Goal: Task Accomplishment & Management: Manage account settings

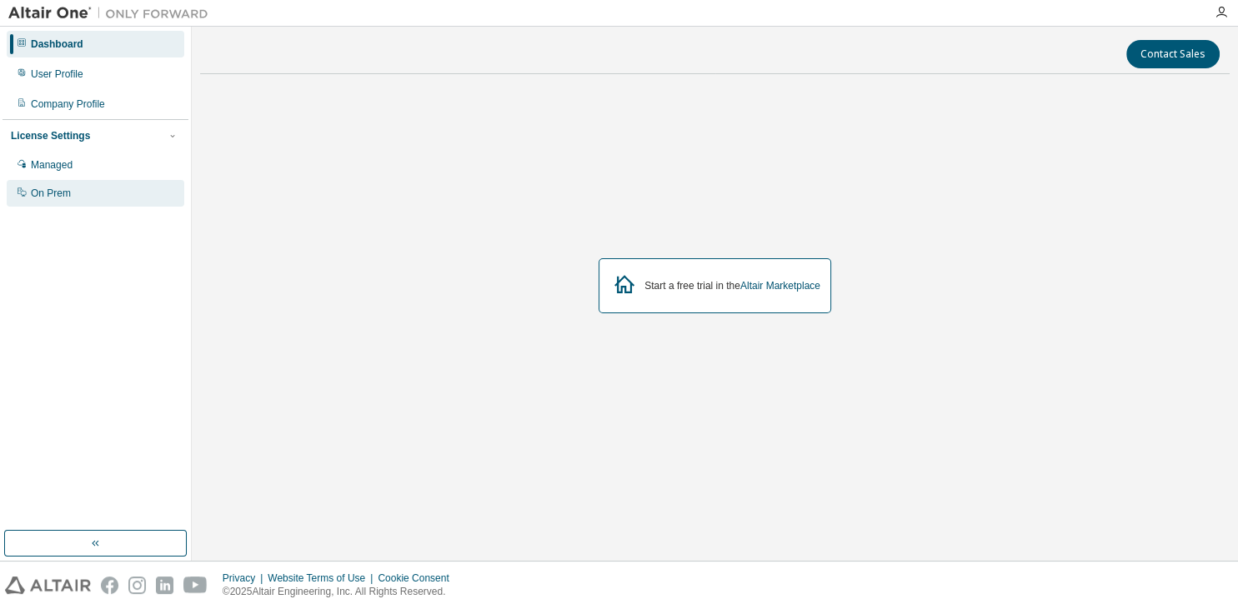
click at [84, 204] on div "On Prem" at bounding box center [96, 193] width 178 height 27
click at [766, 268] on div "Start a free trial in the Altair Marketplace" at bounding box center [714, 285] width 233 height 55
click at [622, 218] on div "Start a free trial in the Altair Marketplace" at bounding box center [714, 286] width 1029 height 396
click at [1219, 8] on icon "button" at bounding box center [1220, 12] width 13 height 13
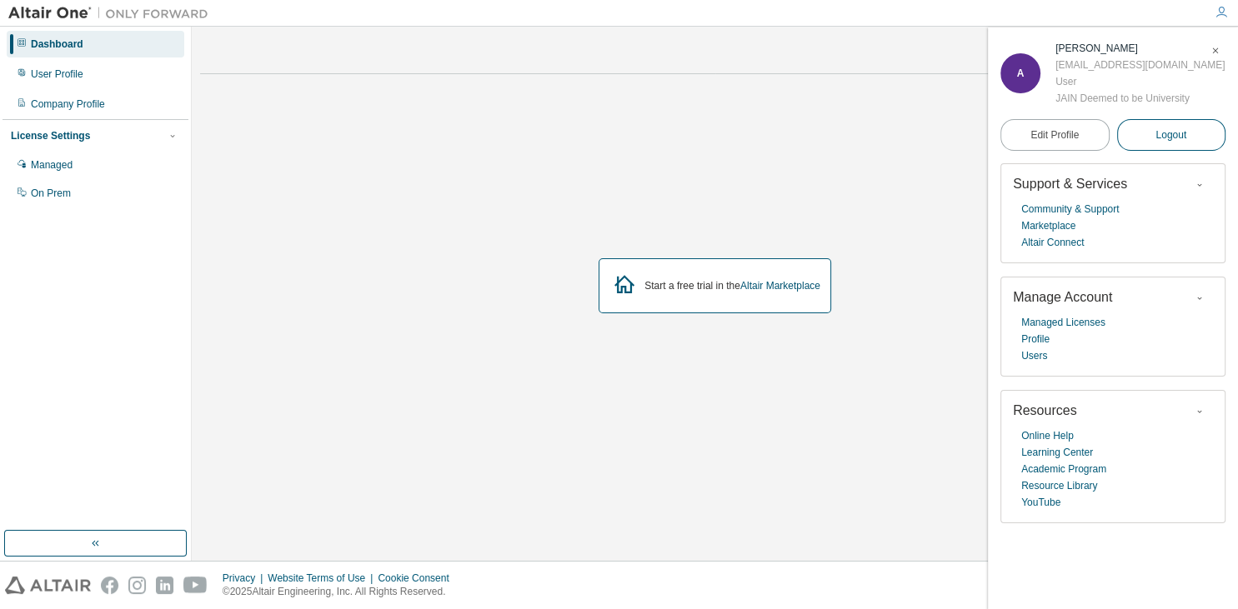
click at [1170, 123] on button "Logout" at bounding box center [1171, 135] width 109 height 32
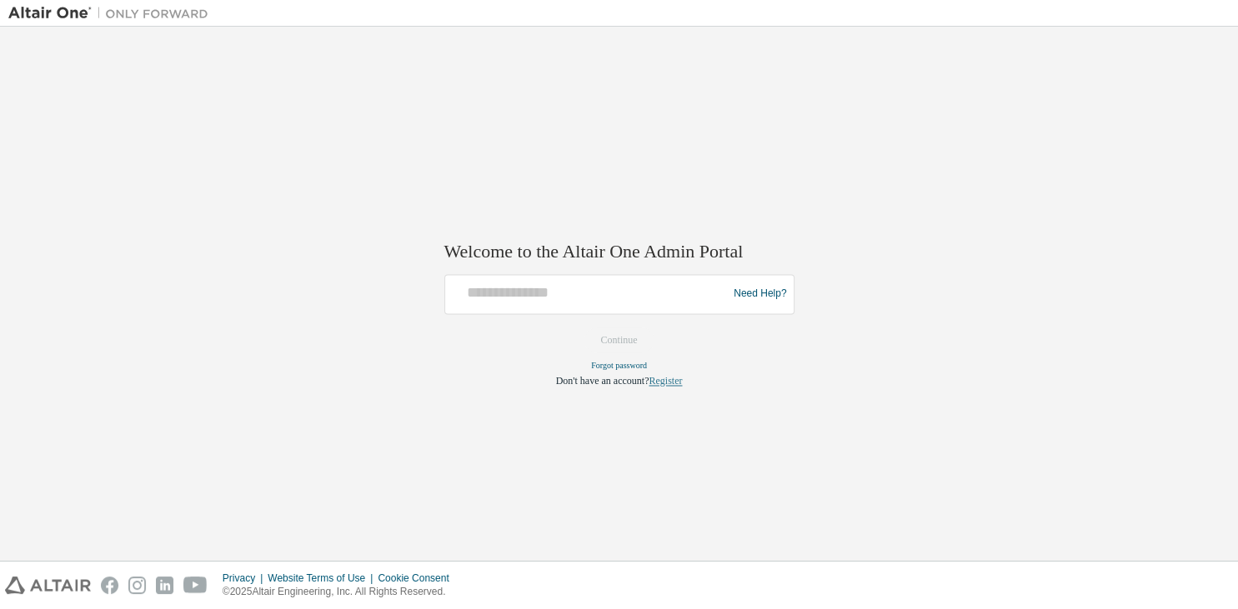
click at [665, 380] on link "Register" at bounding box center [664, 381] width 33 height 12
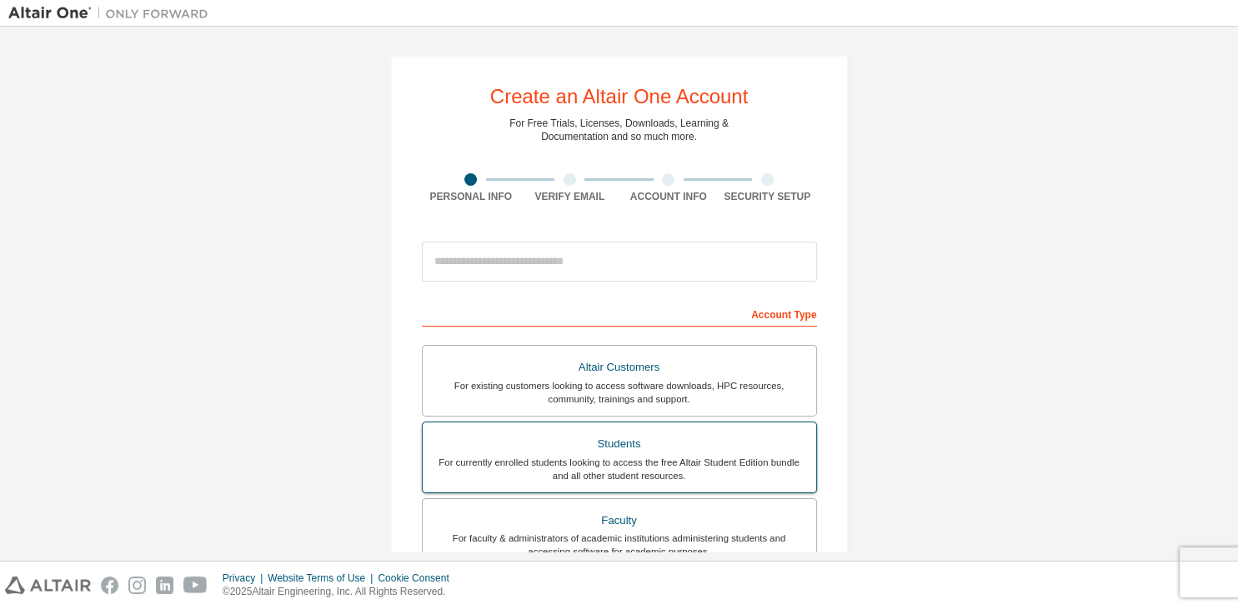
click at [629, 445] on div "Students" at bounding box center [619, 444] width 373 height 23
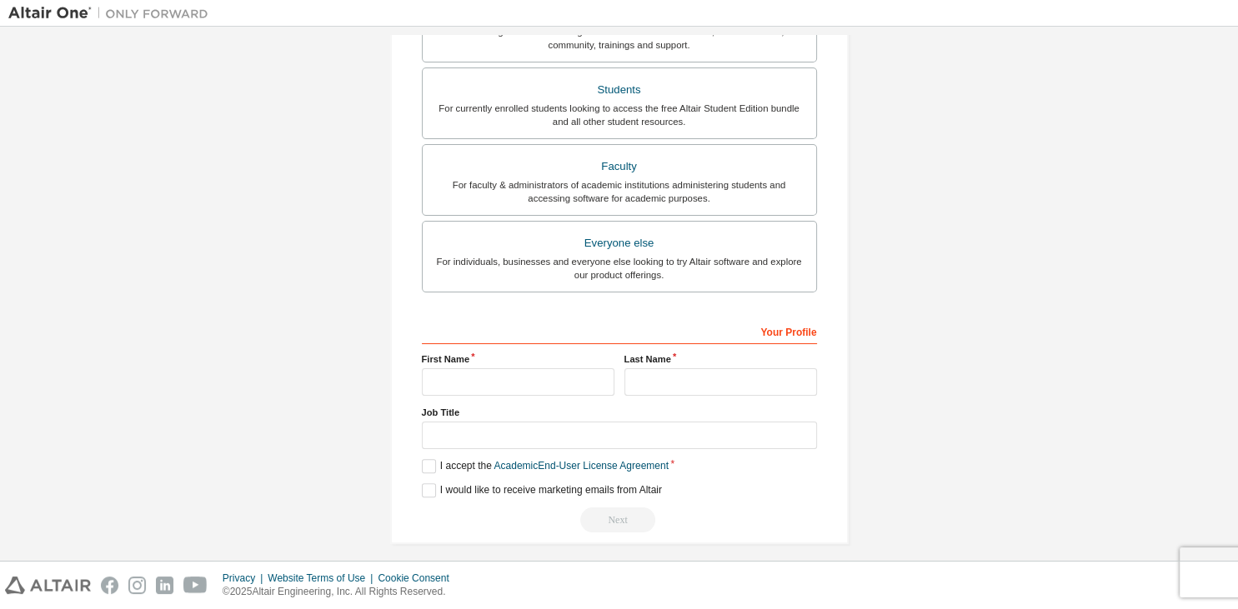
scroll to position [400, 0]
click at [476, 377] on input "text" at bounding box center [518, 379] width 193 height 28
type input "********"
click at [700, 373] on input "text" at bounding box center [720, 379] width 193 height 28
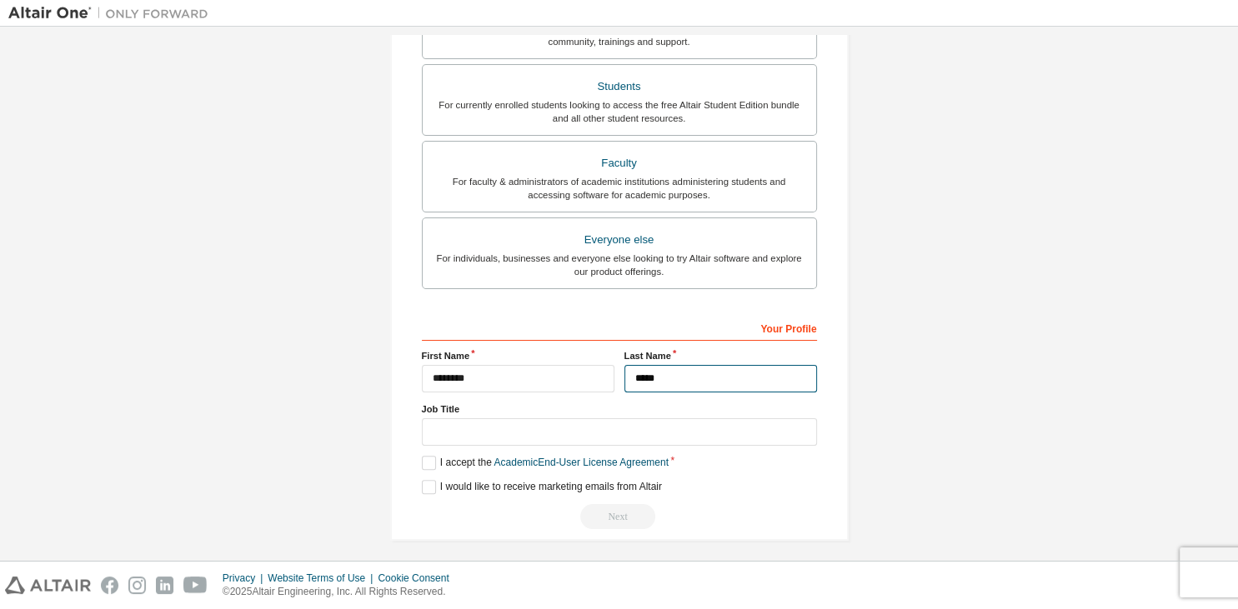
type input "*****"
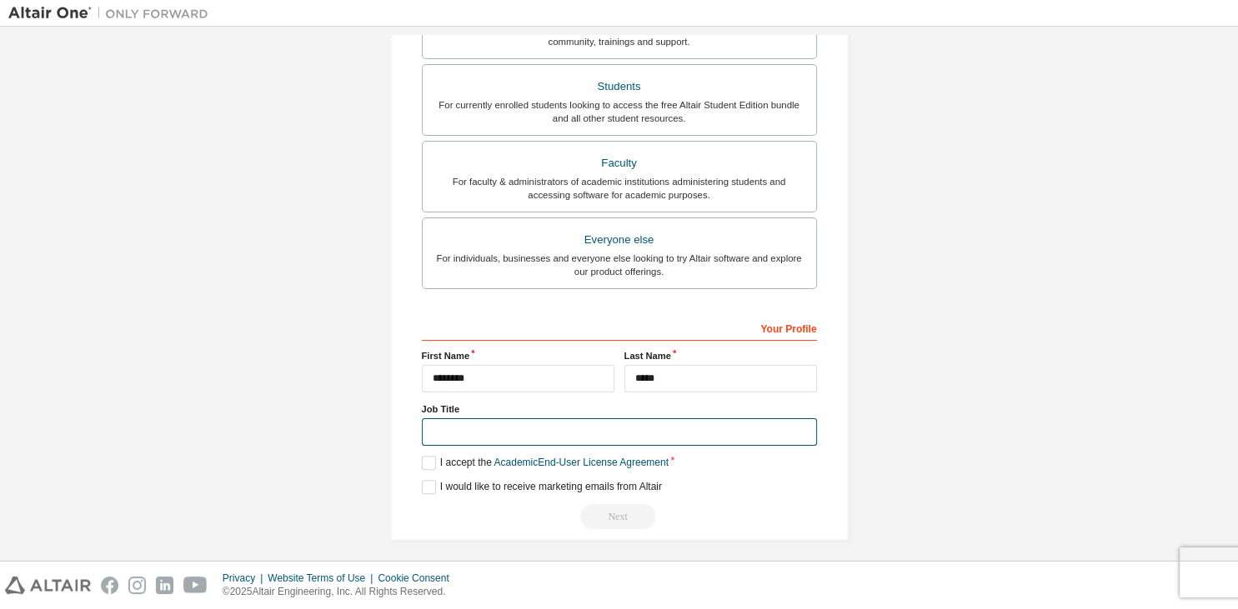
click at [602, 426] on input "text" at bounding box center [619, 432] width 395 height 28
type input "*******"
drag, startPoint x: 431, startPoint y: 455, endPoint x: 427, endPoint y: 482, distance: 27.0
click at [427, 482] on div "Your Profile First Name ******** Last Name ***** Job Title ******* Please provi…" at bounding box center [619, 422] width 395 height 216
click at [427, 482] on label "I would like to receive marketing emails from Altair" at bounding box center [542, 487] width 240 height 14
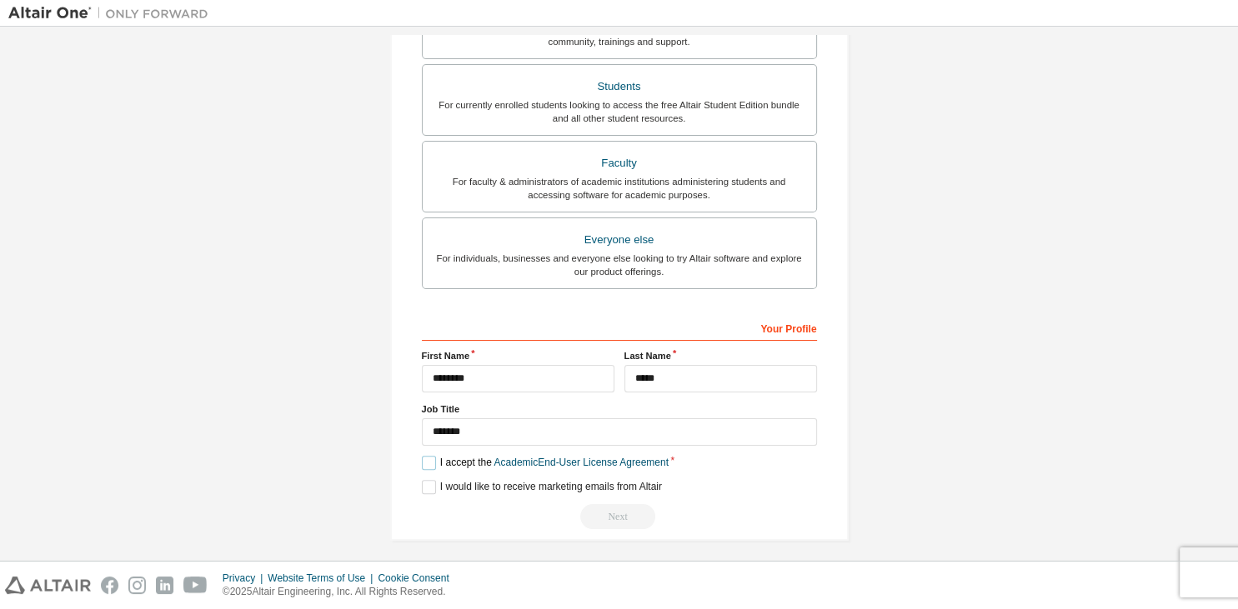
click at [428, 459] on label "I accept the Academic End-User License Agreement" at bounding box center [545, 463] width 247 height 14
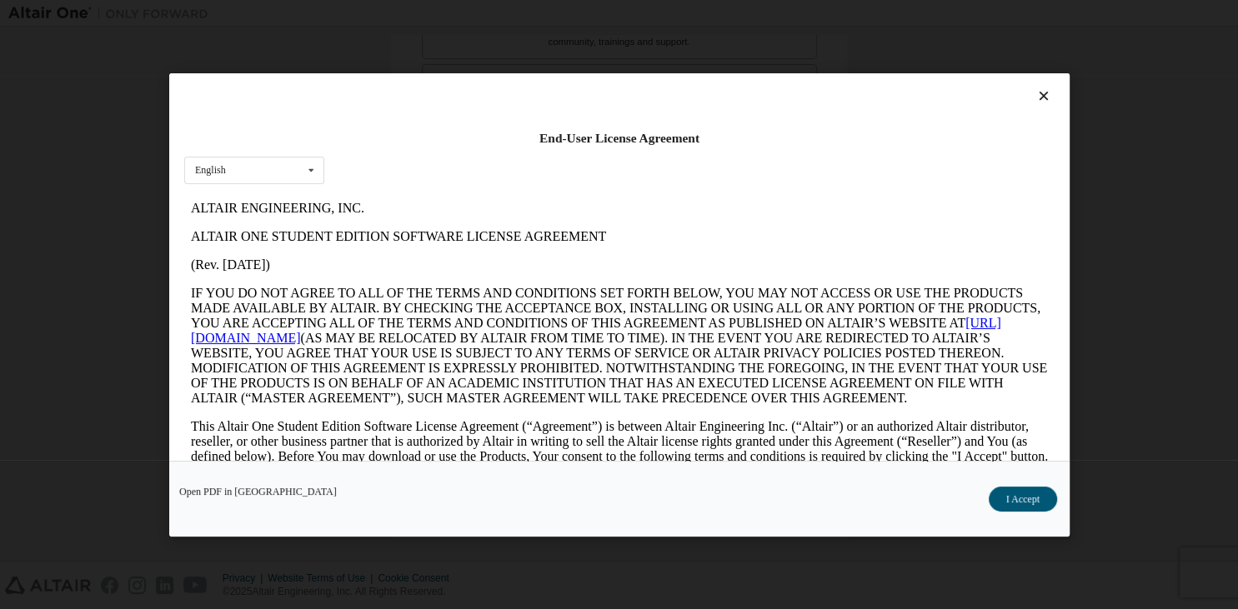
scroll to position [0, 0]
click at [1018, 503] on button "I Accept" at bounding box center [1022, 498] width 68 height 25
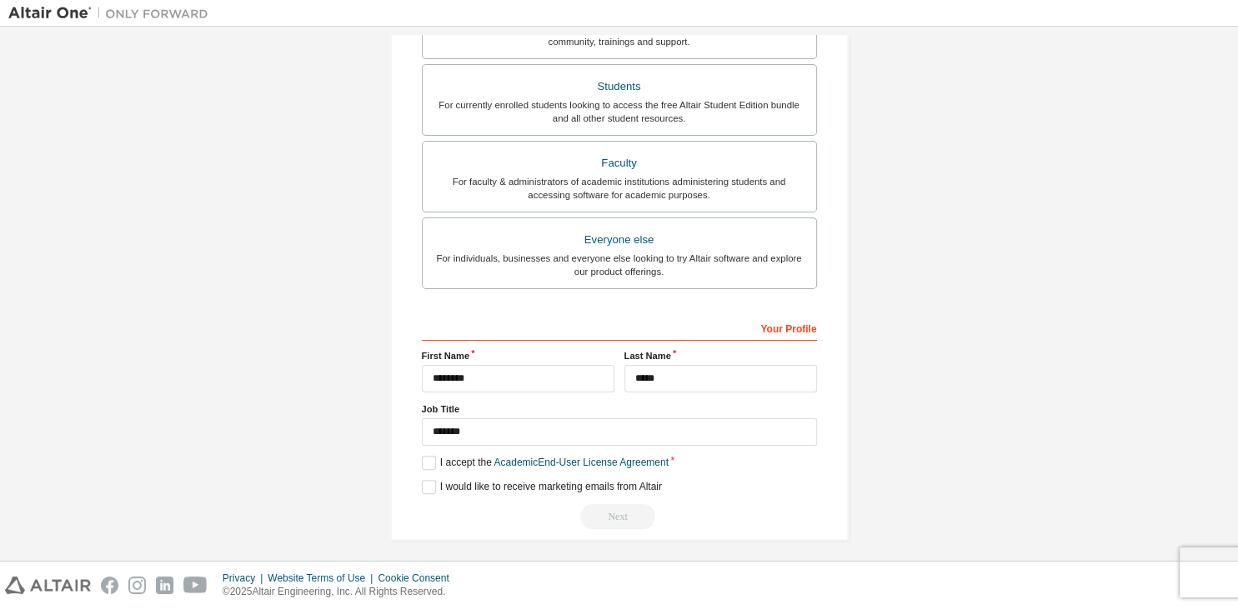
click at [611, 514] on div "Next" at bounding box center [619, 516] width 395 height 25
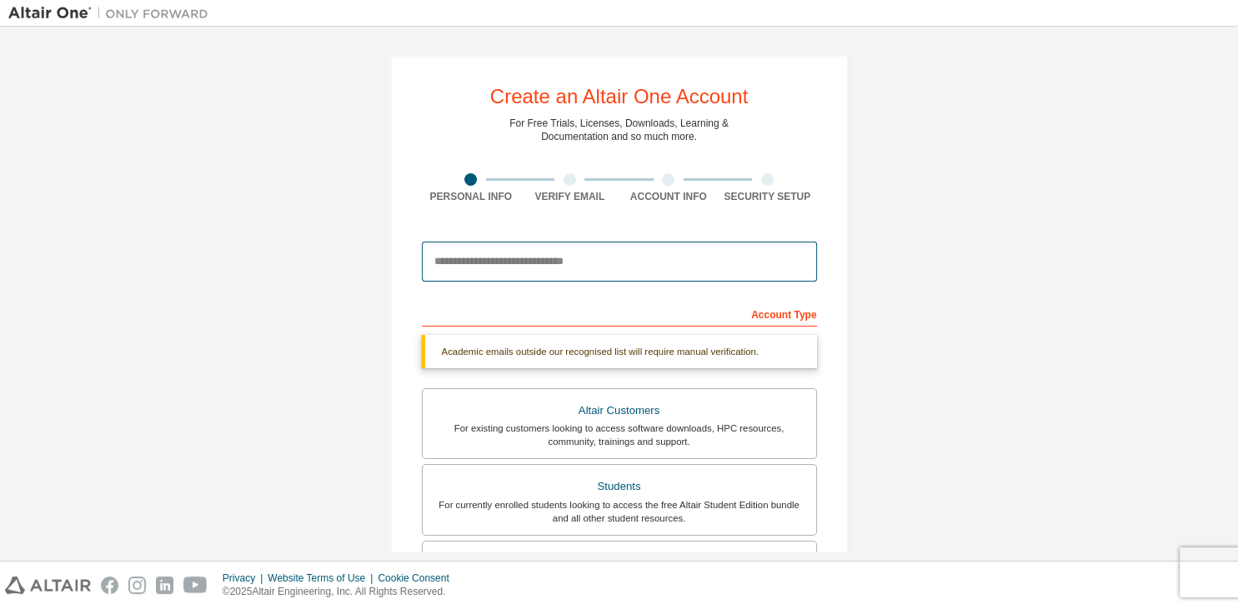
click at [639, 272] on input "email" at bounding box center [619, 262] width 395 height 40
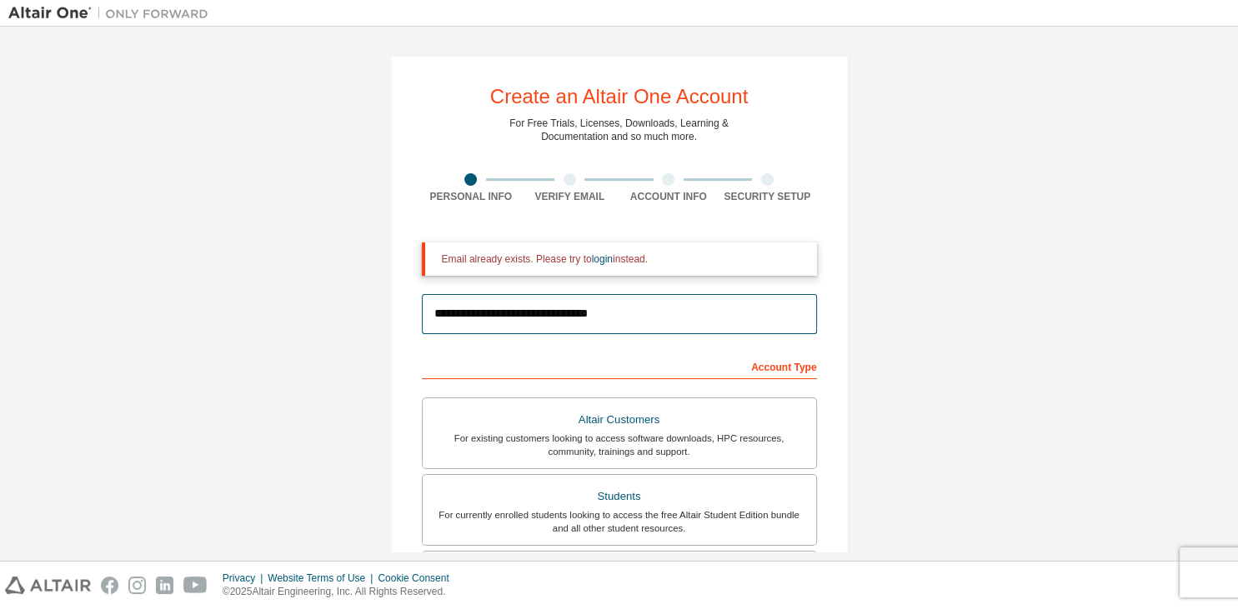
type input "**********"
click at [1013, 442] on div "**********" at bounding box center [618, 503] width 1221 height 936
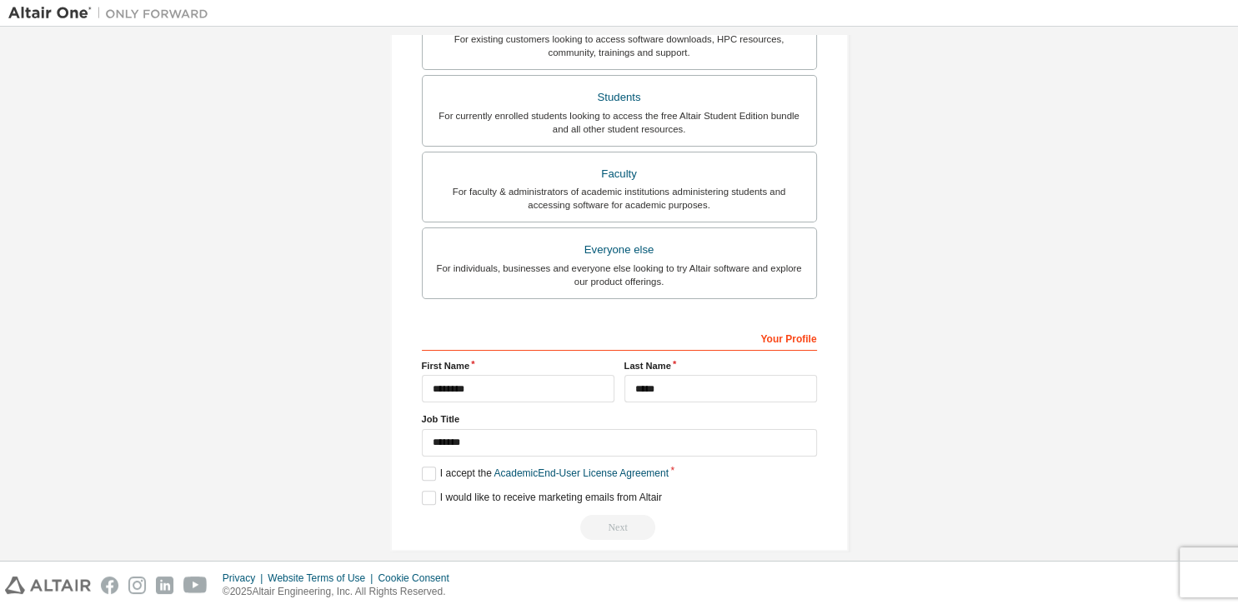
scroll to position [414, 0]
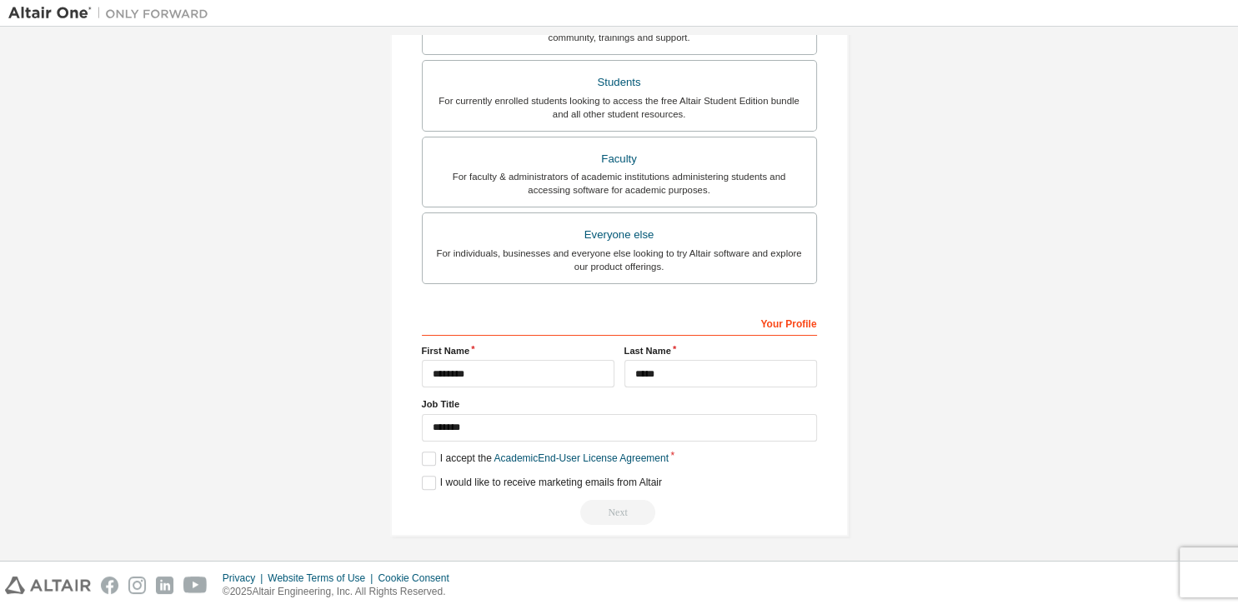
click at [642, 507] on div "Next" at bounding box center [619, 512] width 395 height 25
click at [625, 318] on div "Your Profile" at bounding box center [619, 322] width 395 height 27
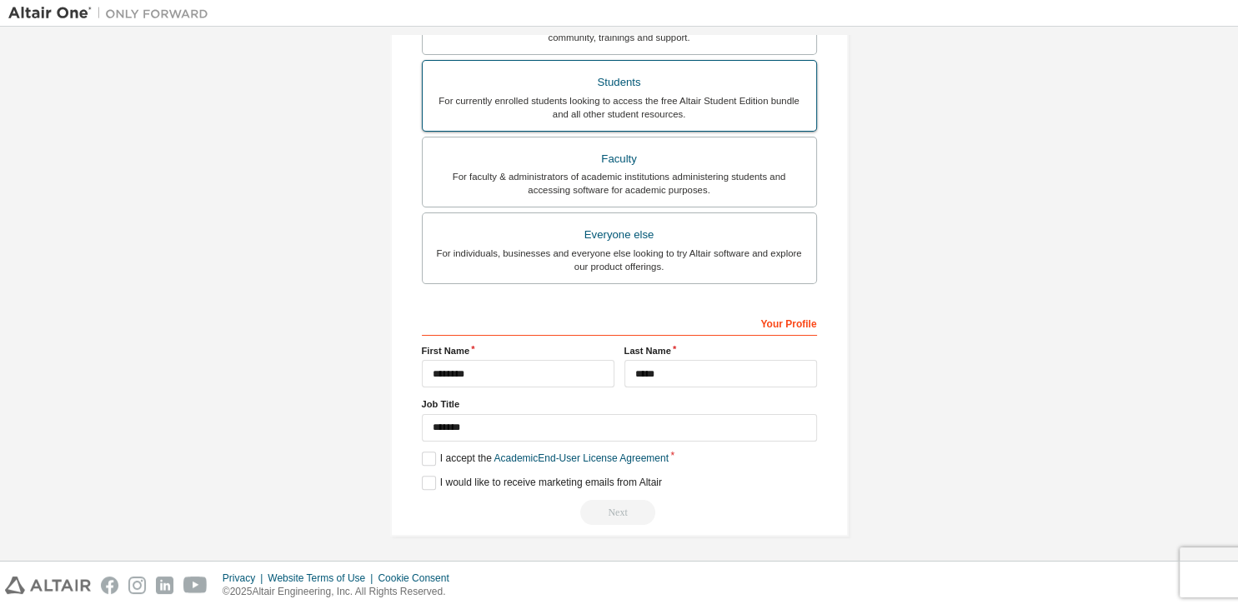
click at [727, 88] on div "Students" at bounding box center [619, 82] width 373 height 23
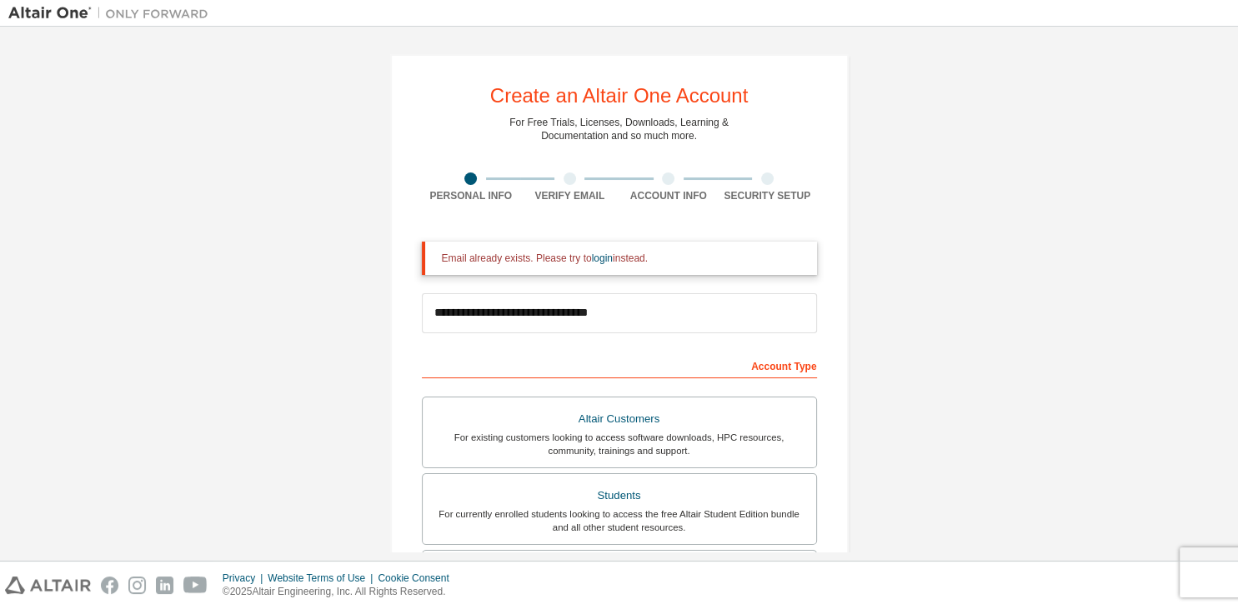
scroll to position [0, 0]
click at [602, 258] on link "login" at bounding box center [602, 259] width 21 height 12
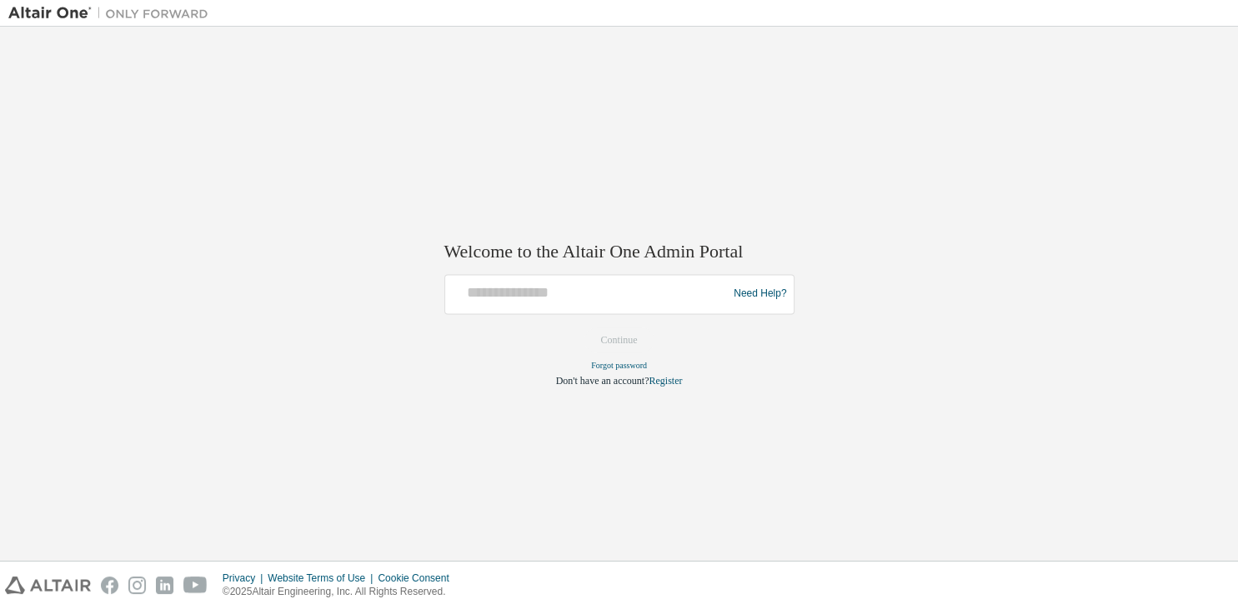
click at [593, 303] on div at bounding box center [589, 294] width 274 height 32
click at [593, 302] on input "text" at bounding box center [589, 290] width 274 height 24
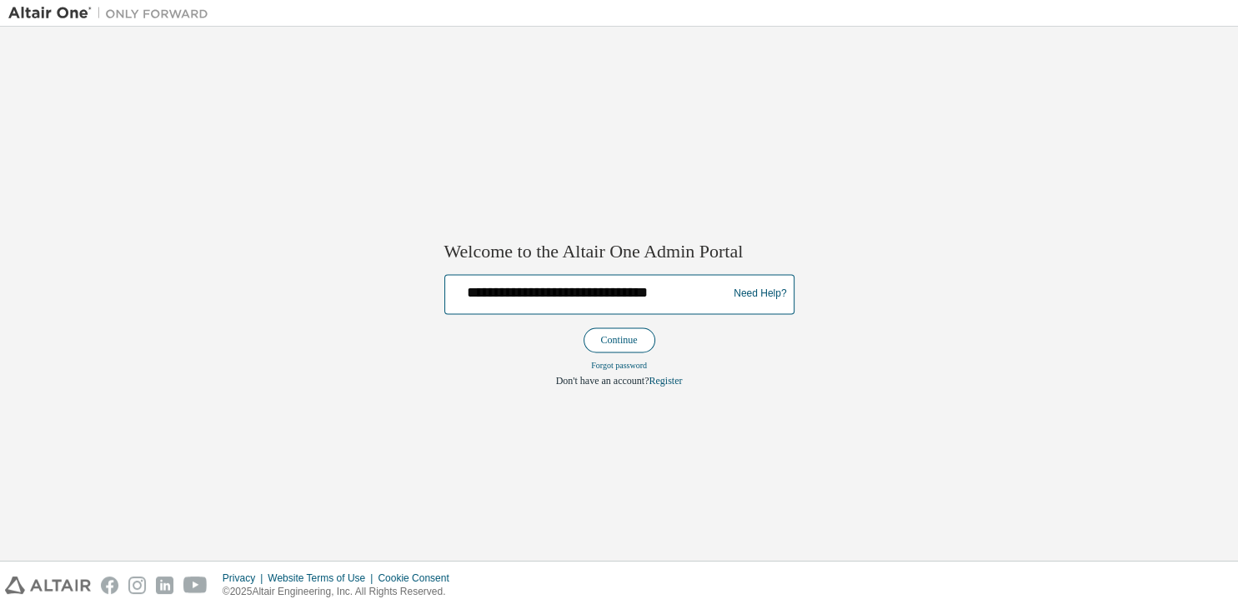
type input "**********"
click at [591, 338] on button "Continue" at bounding box center [619, 340] width 72 height 25
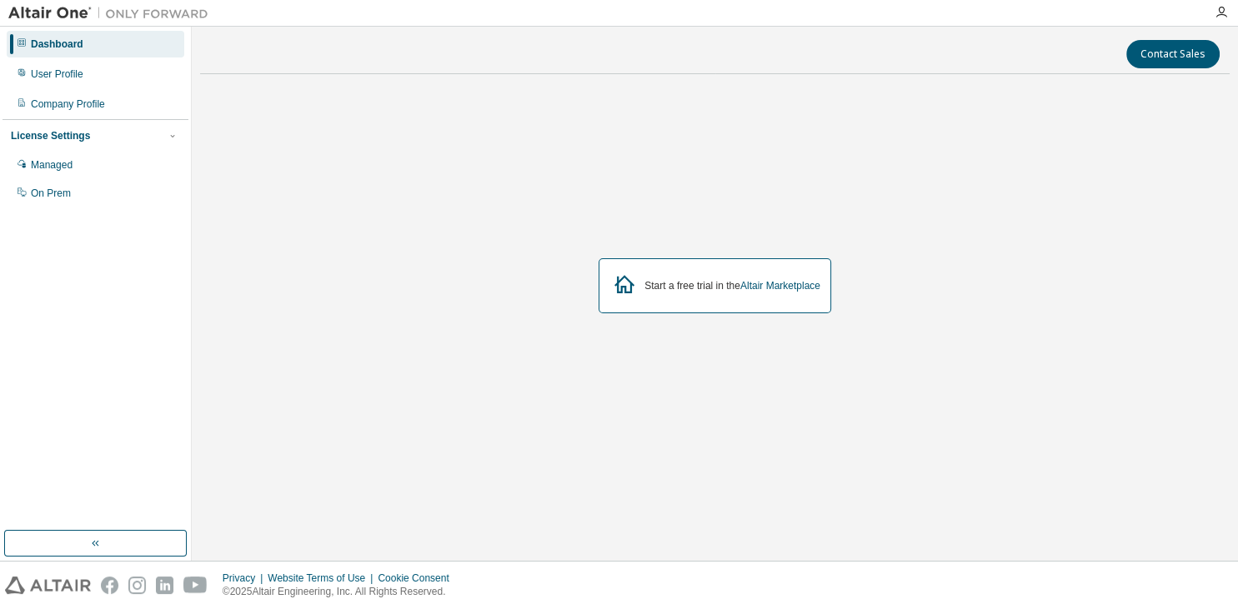
click at [1212, 18] on div at bounding box center [1220, 12] width 33 height 13
click at [1222, 13] on icon "button" at bounding box center [1220, 12] width 13 height 13
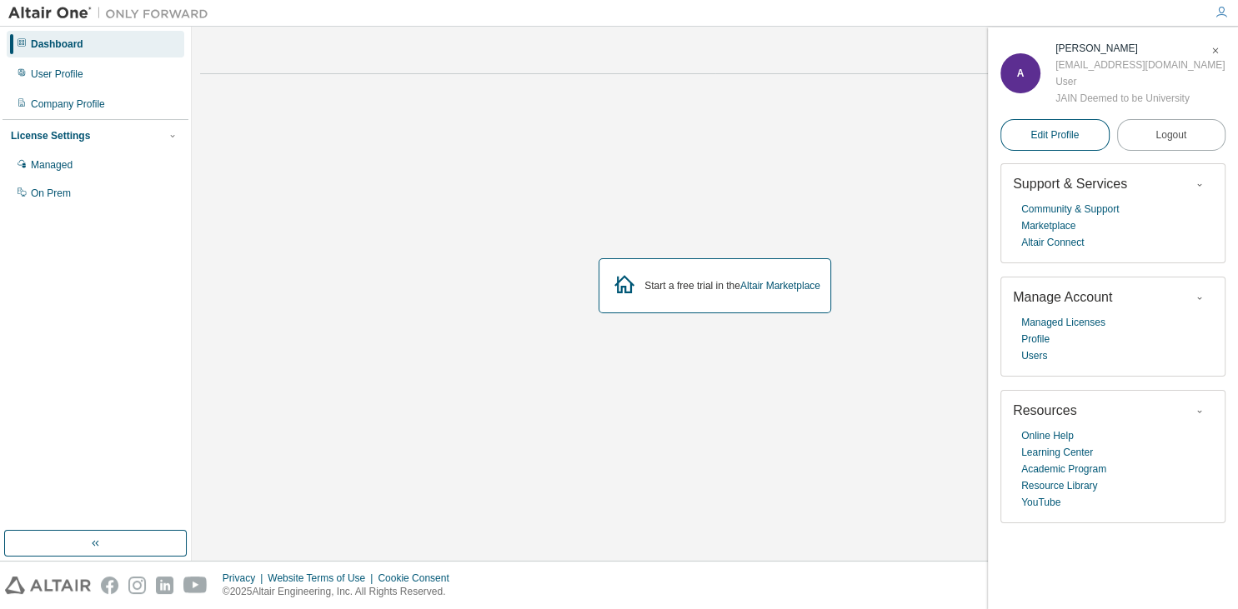
click at [1072, 128] on span "Edit Profile" at bounding box center [1054, 135] width 48 height 17
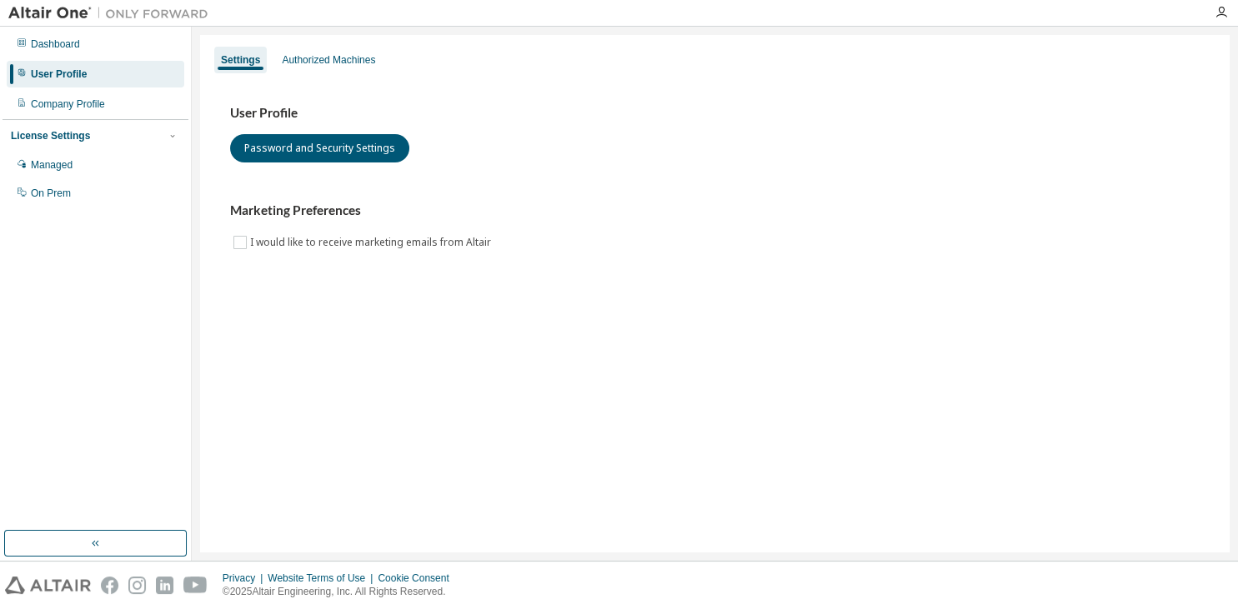
click at [86, 75] on div "User Profile" at bounding box center [96, 74] width 178 height 27
click at [86, 79] on div "User Profile" at bounding box center [96, 74] width 178 height 27
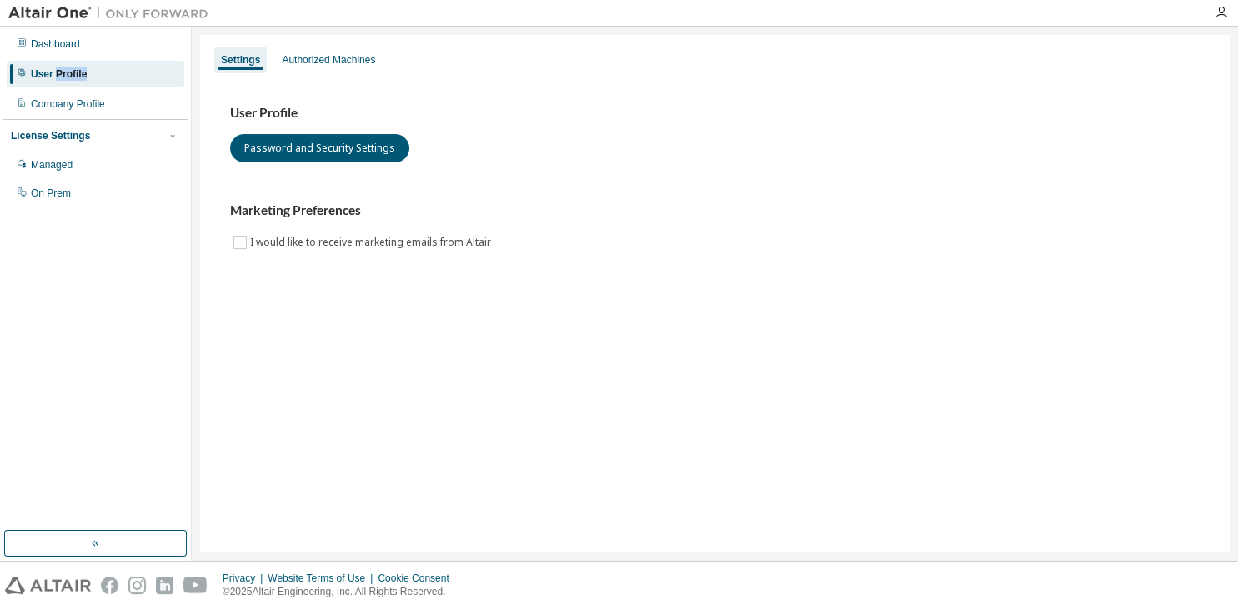
click at [86, 79] on div "User Profile" at bounding box center [96, 74] width 178 height 27
click at [108, 115] on div "Company Profile" at bounding box center [96, 104] width 178 height 27
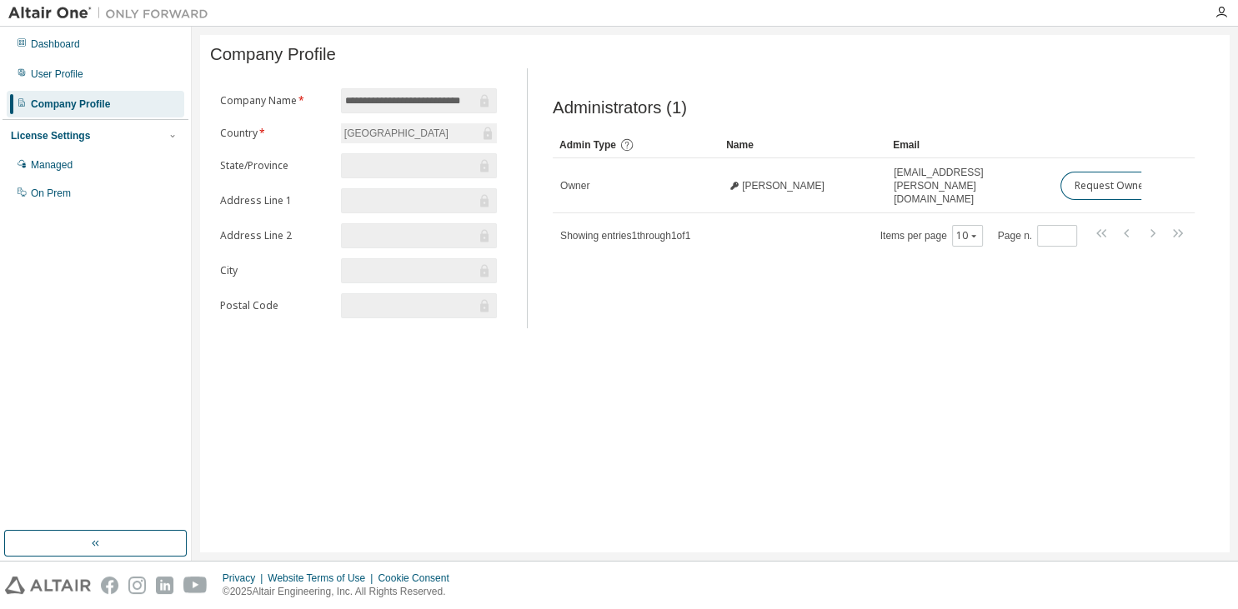
click at [418, 108] on input "**********" at bounding box center [410, 101] width 131 height 17
click at [452, 98] on input "**********" at bounding box center [410, 101] width 131 height 17
click at [391, 163] on input "text" at bounding box center [410, 166] width 131 height 17
click at [311, 413] on div "**********" at bounding box center [714, 294] width 1029 height 518
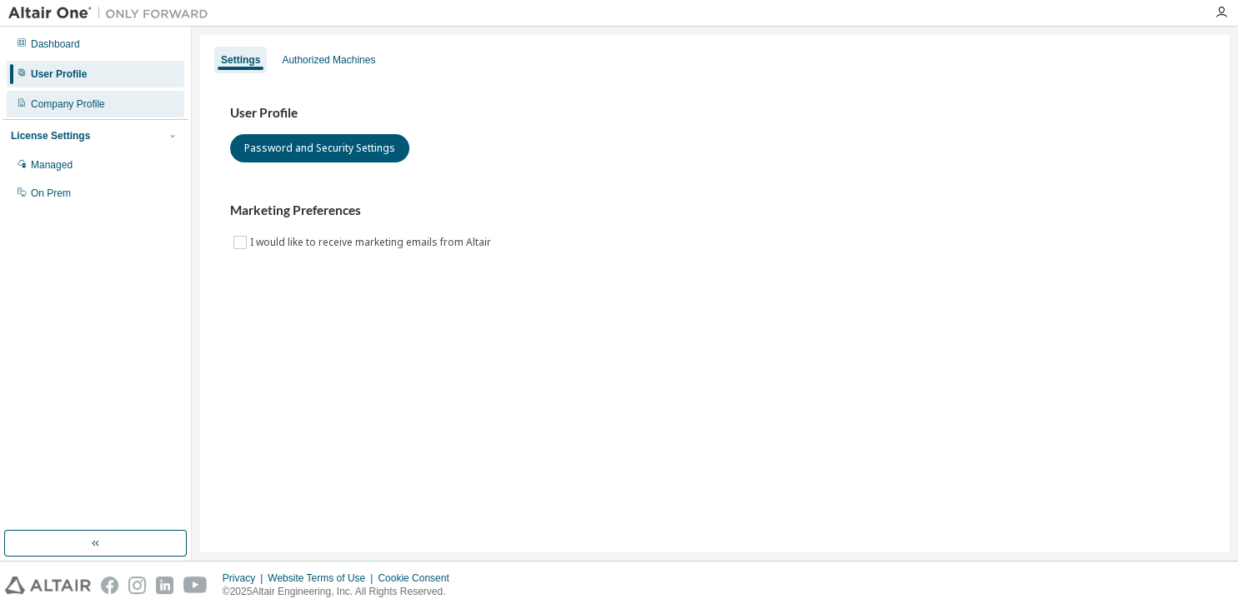
click at [98, 112] on div "Company Profile" at bounding box center [96, 104] width 178 height 27
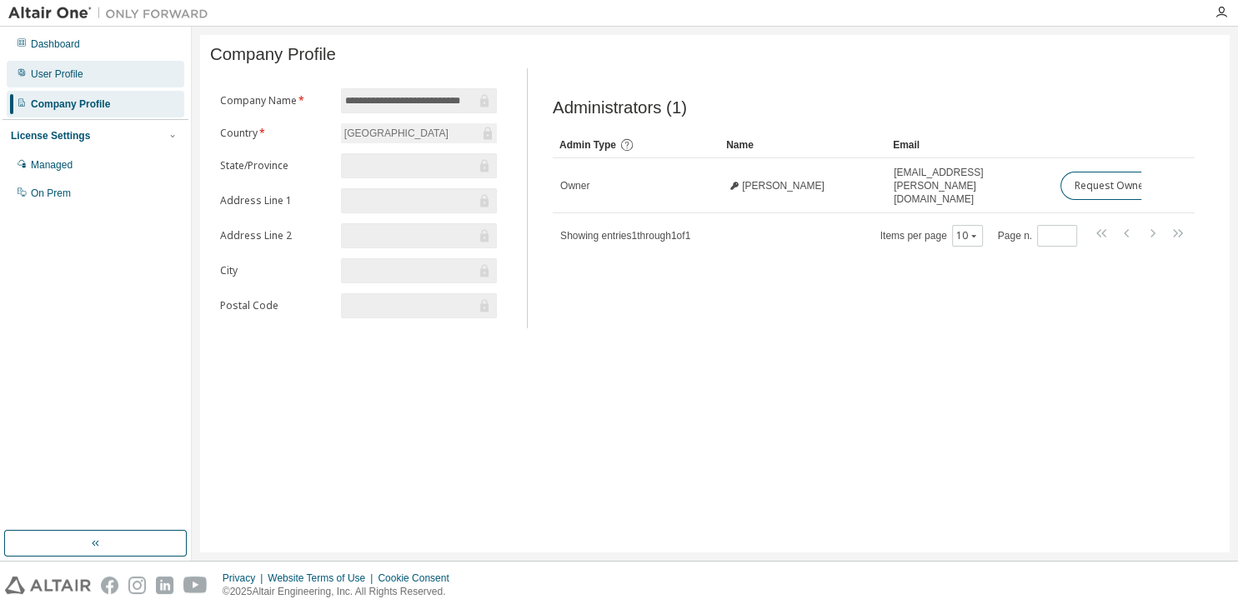
click at [117, 74] on div "User Profile" at bounding box center [96, 74] width 178 height 27
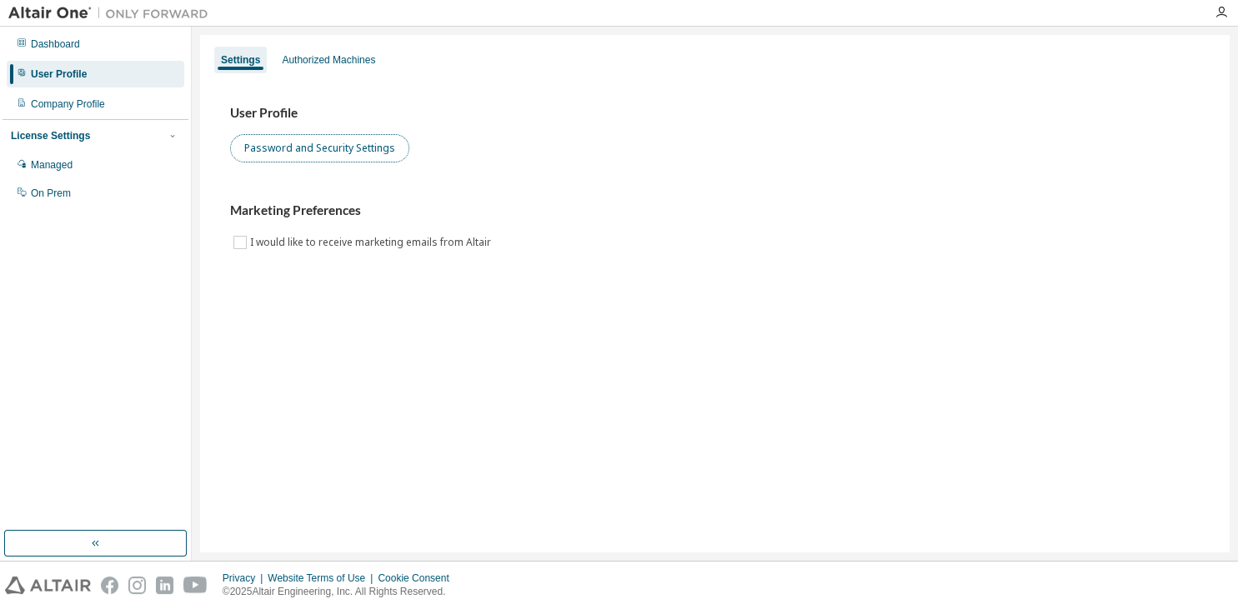
click at [267, 146] on button "Password and Security Settings" at bounding box center [319, 148] width 179 height 28
click at [328, 135] on button "Password and Security Settings" at bounding box center [319, 148] width 179 height 28
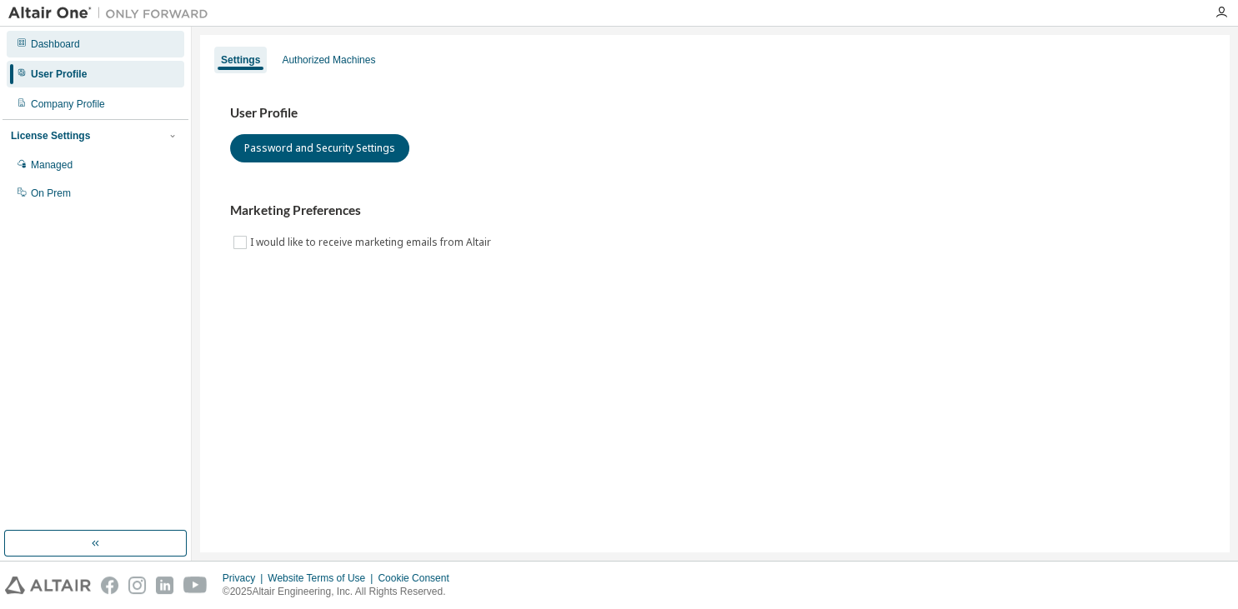
click at [50, 44] on div "Dashboard" at bounding box center [55, 44] width 49 height 13
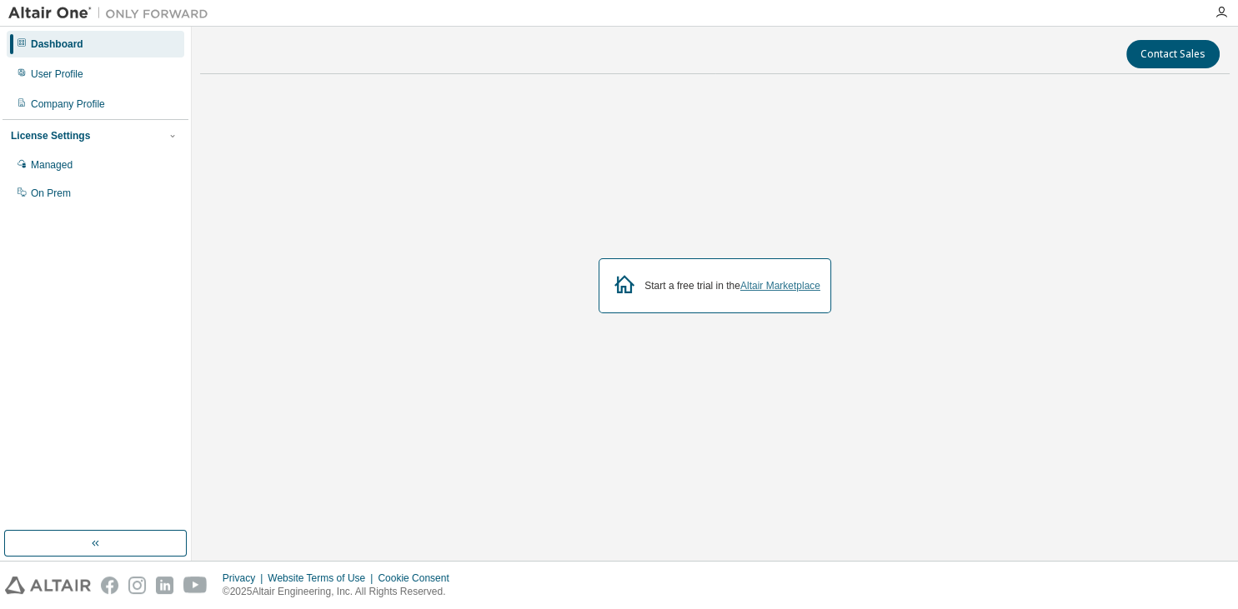
click at [771, 282] on link "Altair Marketplace" at bounding box center [780, 286] width 80 height 12
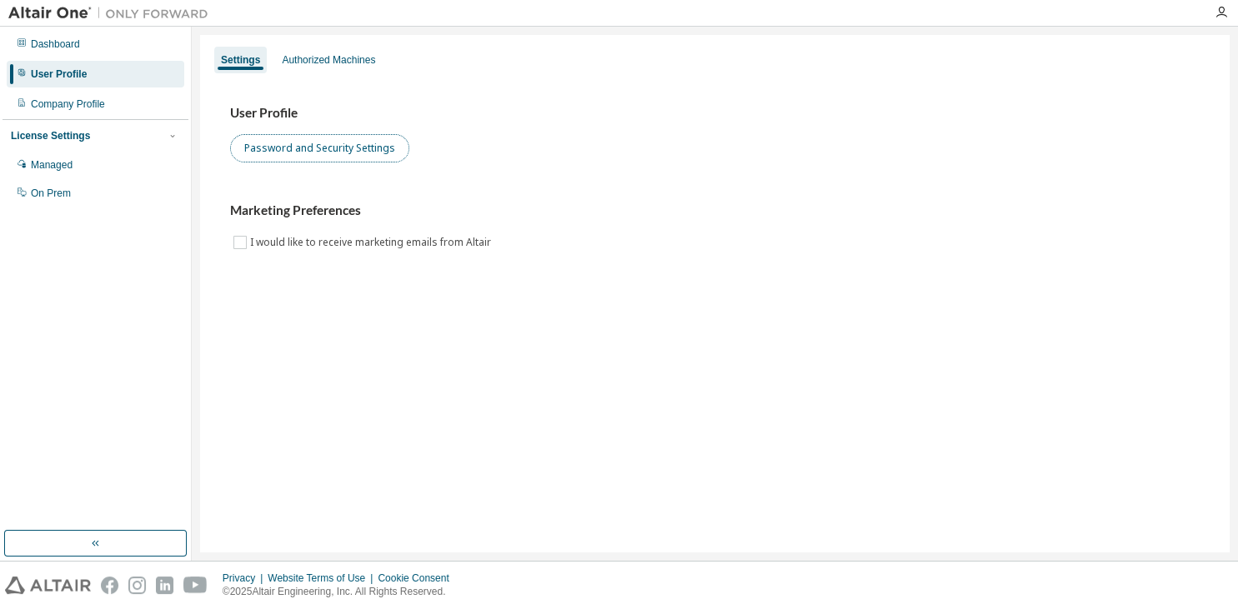
click at [364, 155] on button "Password and Security Settings" at bounding box center [319, 148] width 179 height 28
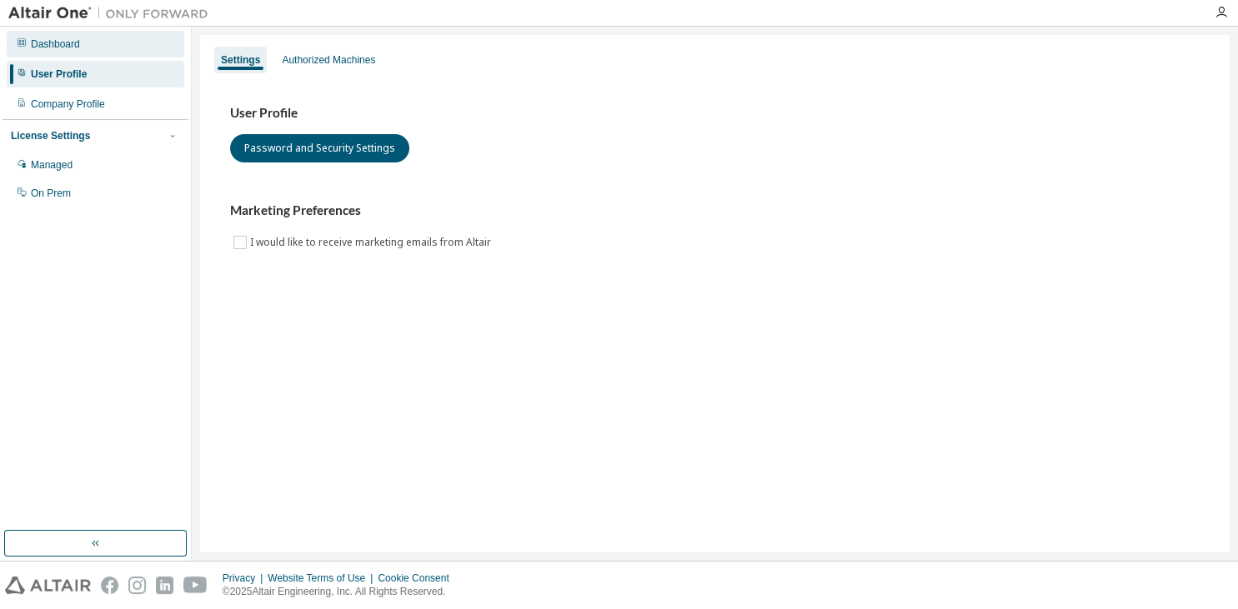
click at [115, 44] on div "Dashboard" at bounding box center [96, 44] width 178 height 27
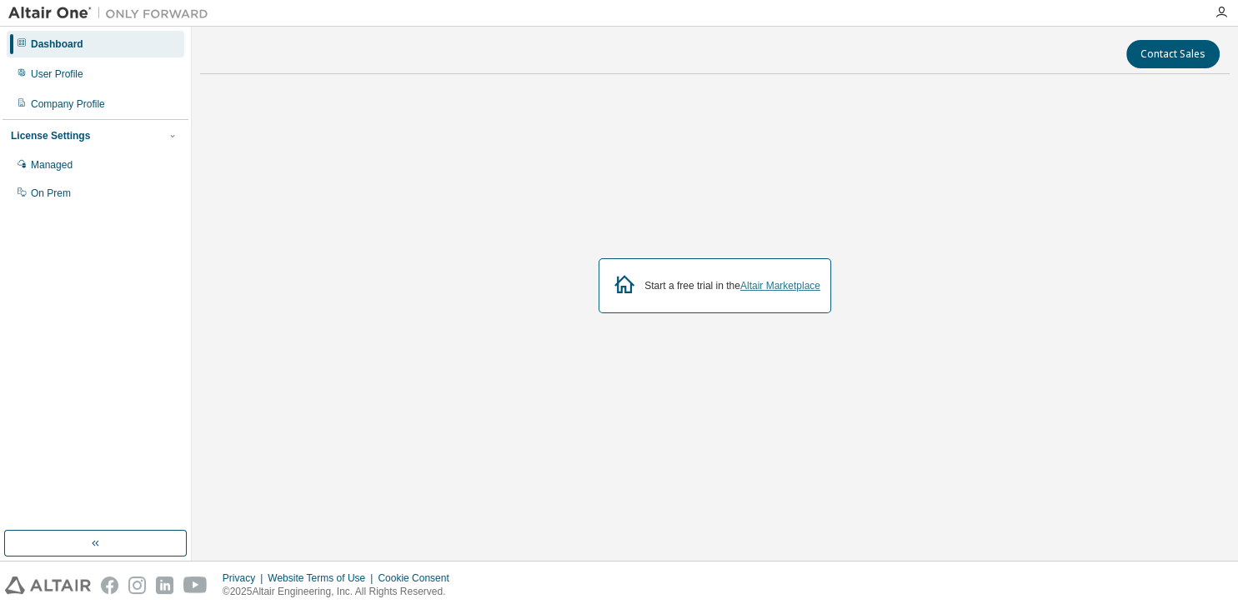
click at [787, 282] on link "Altair Marketplace" at bounding box center [780, 286] width 80 height 12
click at [80, 168] on div "Managed" at bounding box center [96, 165] width 178 height 27
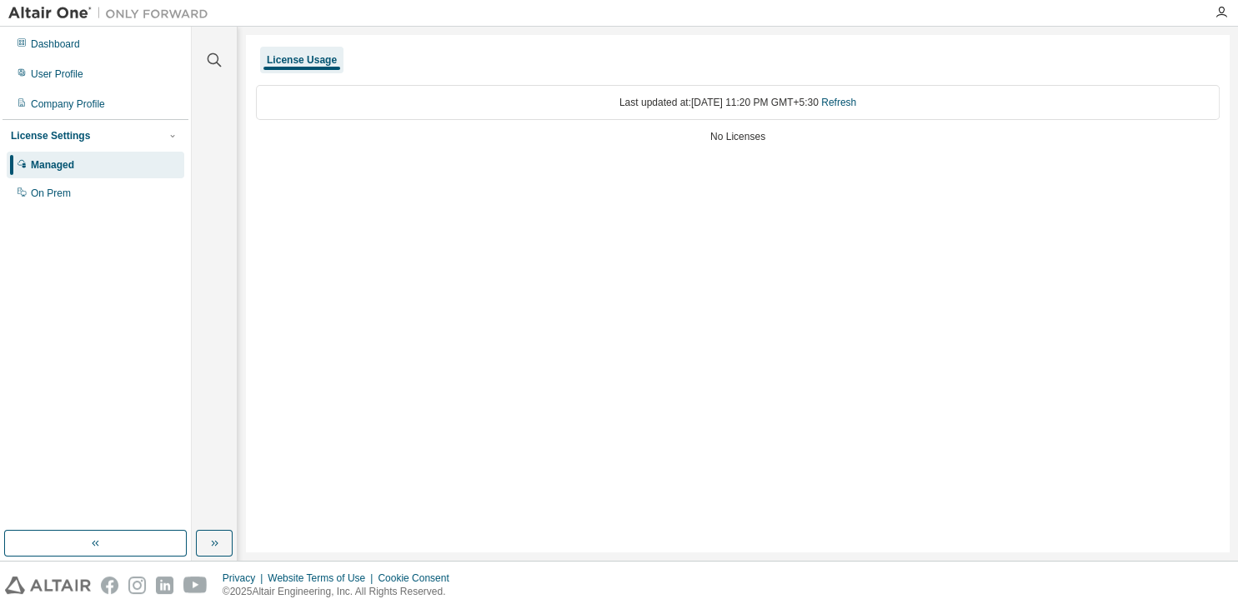
click at [757, 141] on div "No Licenses" at bounding box center [737, 136] width 963 height 13
click at [52, 193] on div "On Prem" at bounding box center [51, 193] width 40 height 13
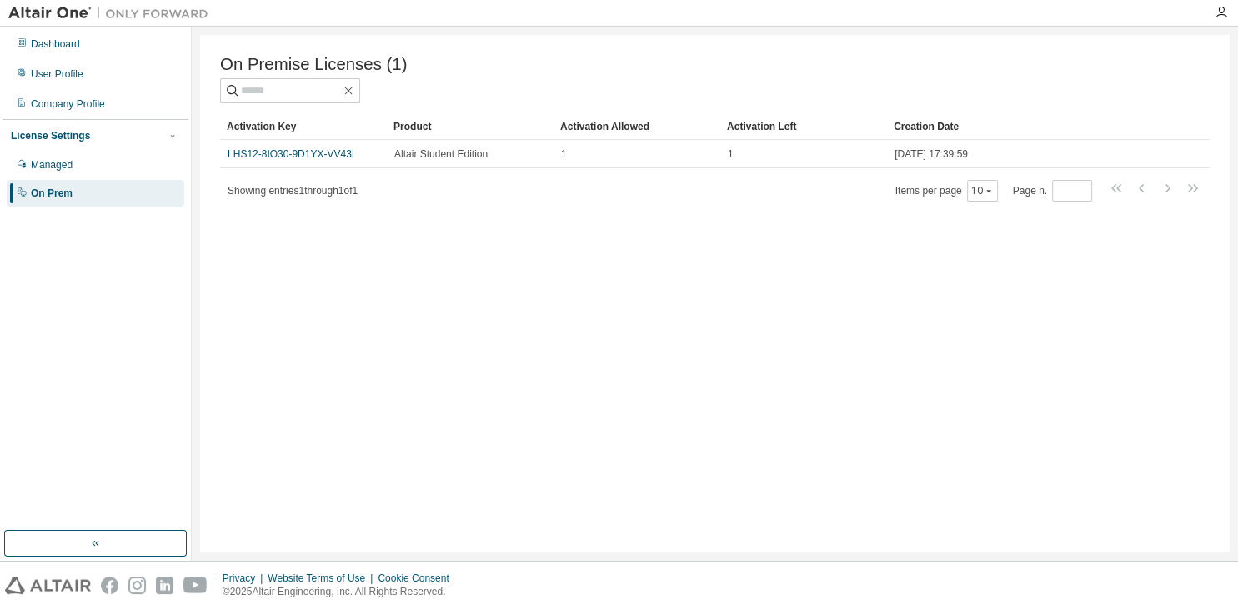
click at [348, 188] on span "Showing entries 1 through 1 of 1" at bounding box center [293, 191] width 130 height 12
click at [991, 193] on icon "button" at bounding box center [988, 191] width 5 height 3
click at [897, 256] on div "On Premise Licenses (1) Clear Load Save Save As Field Operator Value Select fil…" at bounding box center [714, 294] width 1029 height 518
click at [1083, 196] on input "*" at bounding box center [1072, 190] width 32 height 13
type input "*"
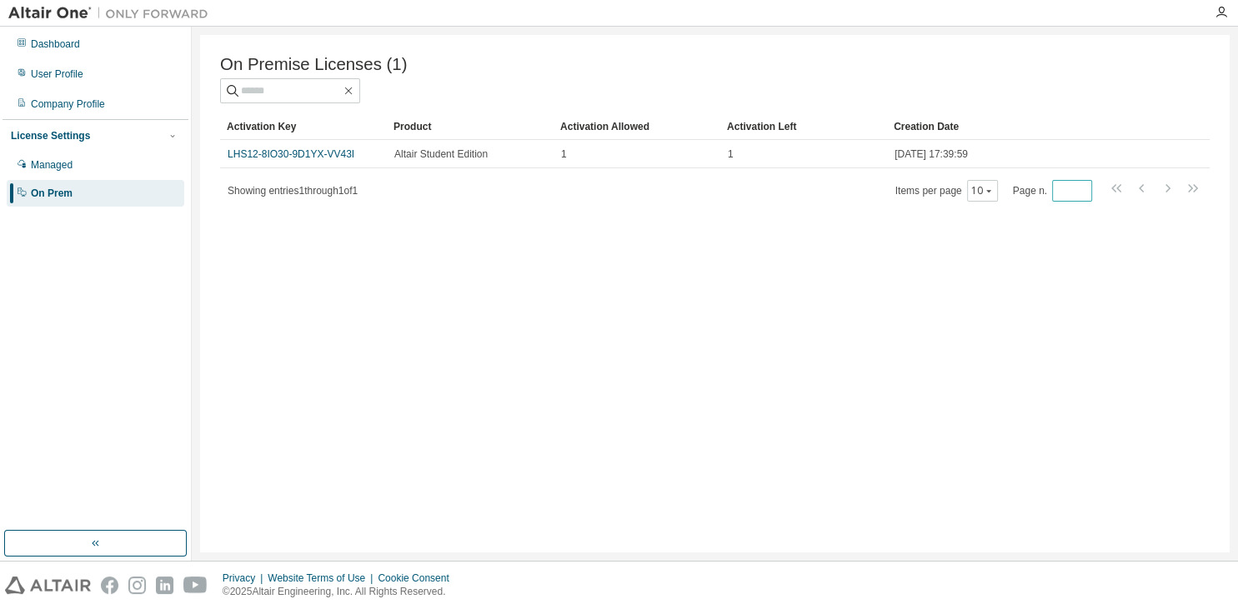
click at [1082, 191] on input "*" at bounding box center [1072, 190] width 32 height 13
drag, startPoint x: 842, startPoint y: 393, endPoint x: 280, endPoint y: -66, distance: 725.5
click at [280, 35] on div "On Premise Licenses (1) Clear Load Save Save As Field Operator Value Select fil…" at bounding box center [714, 294] width 1029 height 518
click at [294, 274] on div "On Premise Licenses (1) Clear Load Save Save As Field Operator Value Select fil…" at bounding box center [714, 294] width 1029 height 518
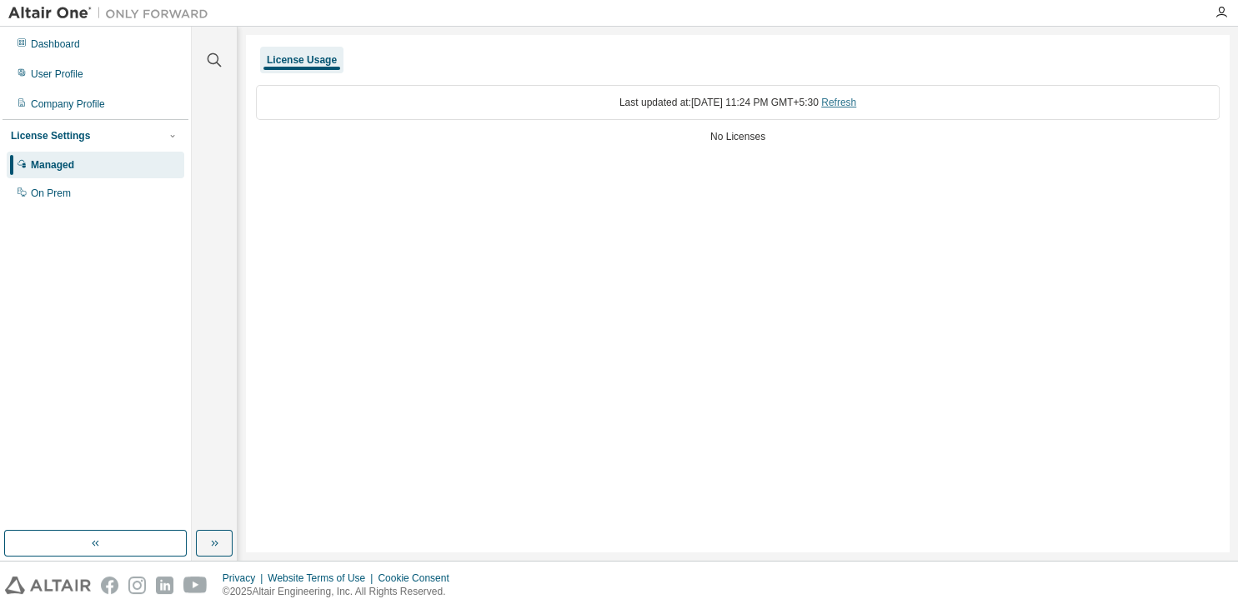
click at [853, 103] on link "Refresh" at bounding box center [838, 103] width 35 height 12
click at [131, 206] on div "On Prem" at bounding box center [96, 193] width 178 height 27
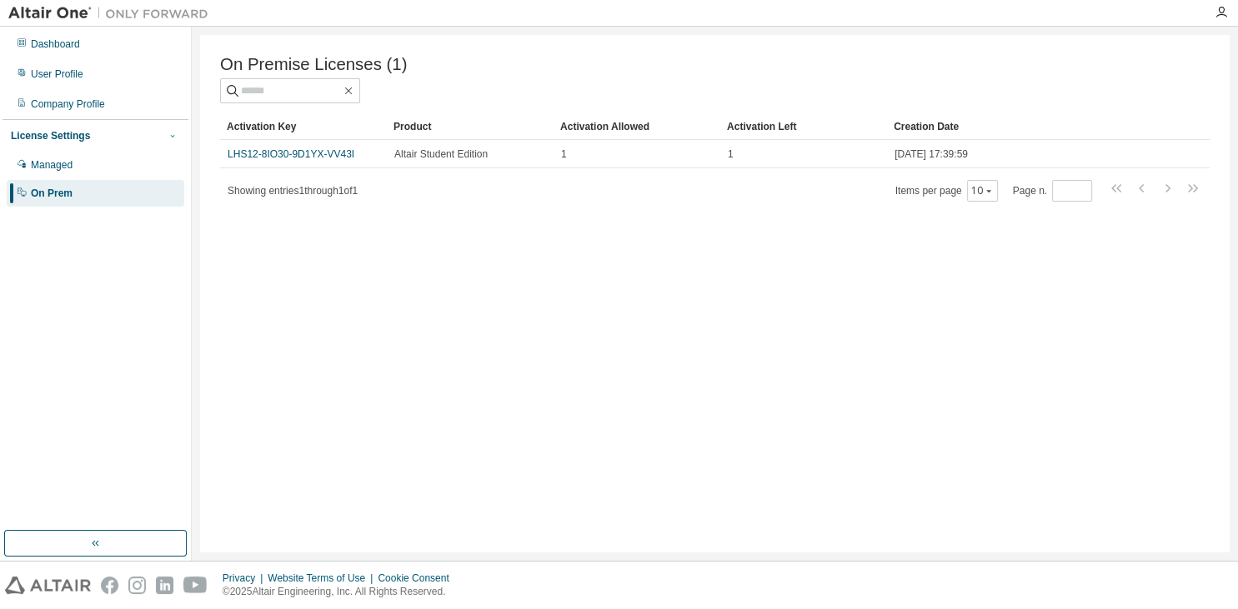
drag, startPoint x: 163, startPoint y: 128, endPoint x: 178, endPoint y: 136, distance: 17.2
click at [178, 136] on div "License Settings Managed On Prem" at bounding box center [96, 163] width 186 height 89
click at [178, 136] on span "button" at bounding box center [172, 135] width 13 height 13
click at [65, 47] on div "Dashboard" at bounding box center [55, 44] width 49 height 13
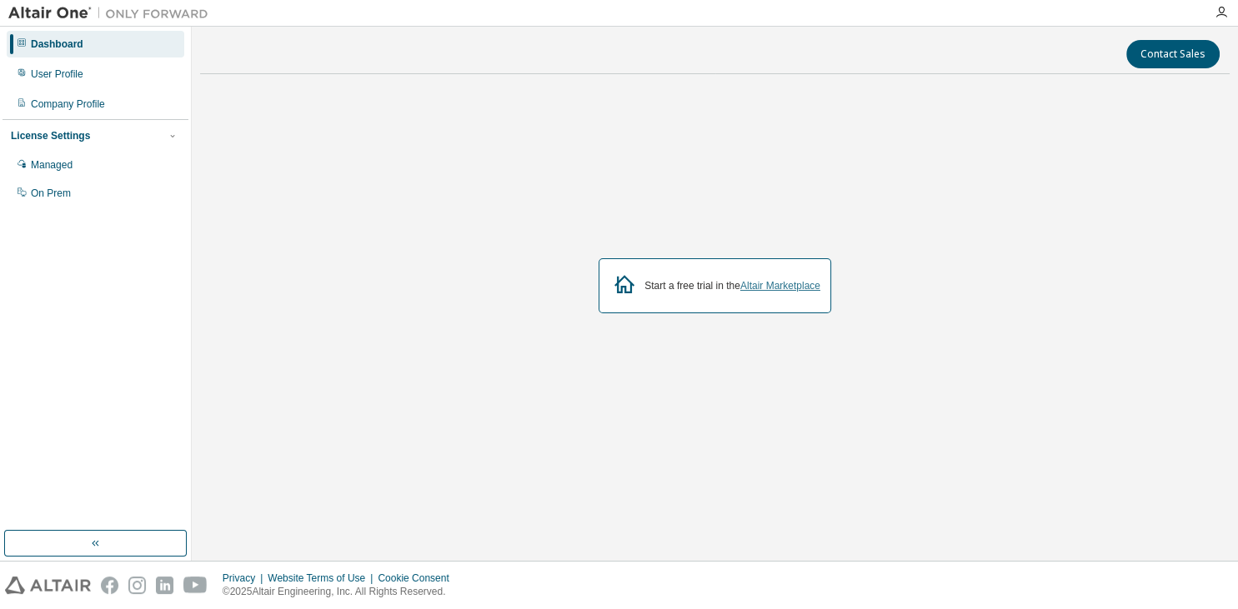
click at [781, 283] on link "Altair Marketplace" at bounding box center [780, 286] width 80 height 12
